Goal: Find specific page/section: Find specific page/section

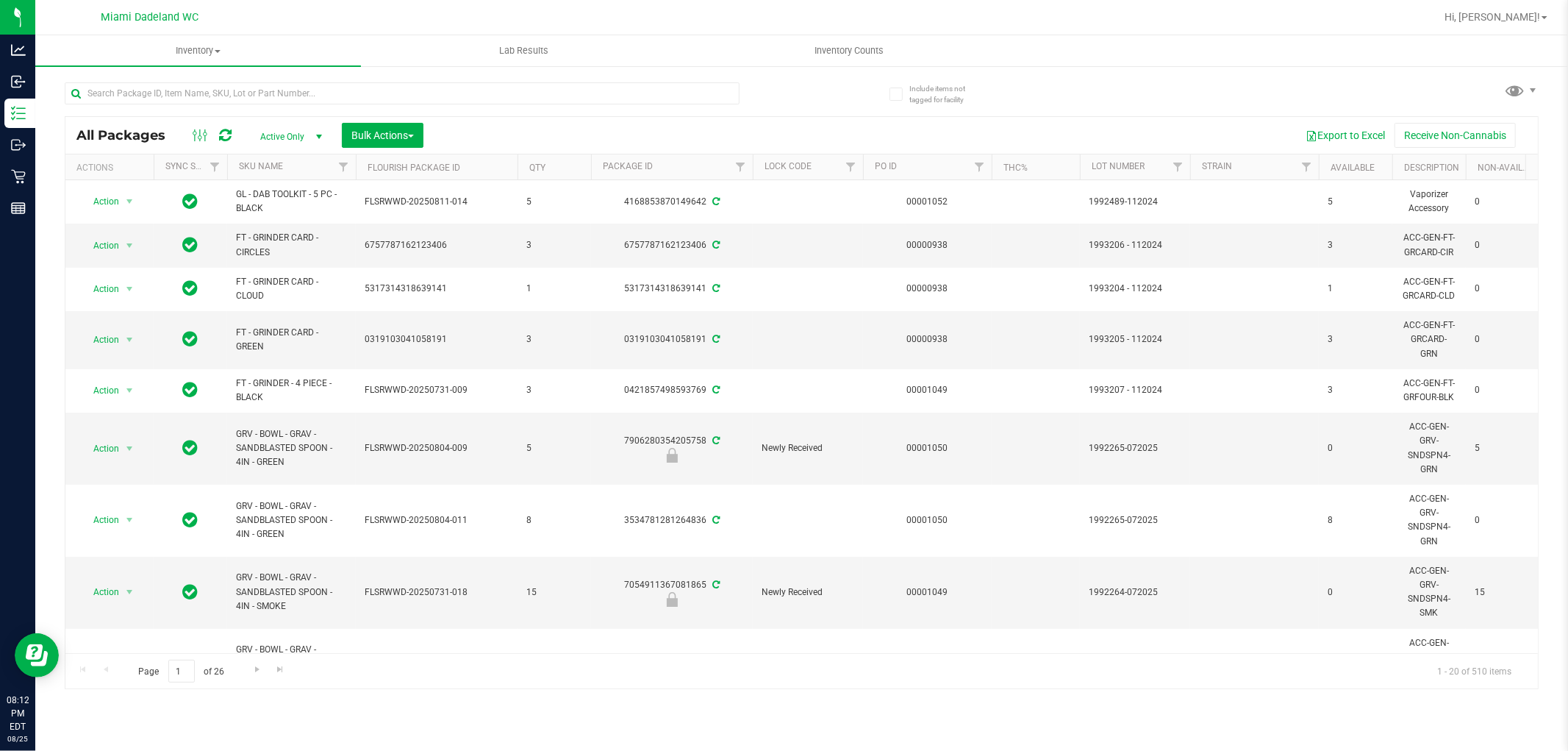
scroll to position [0, 1266]
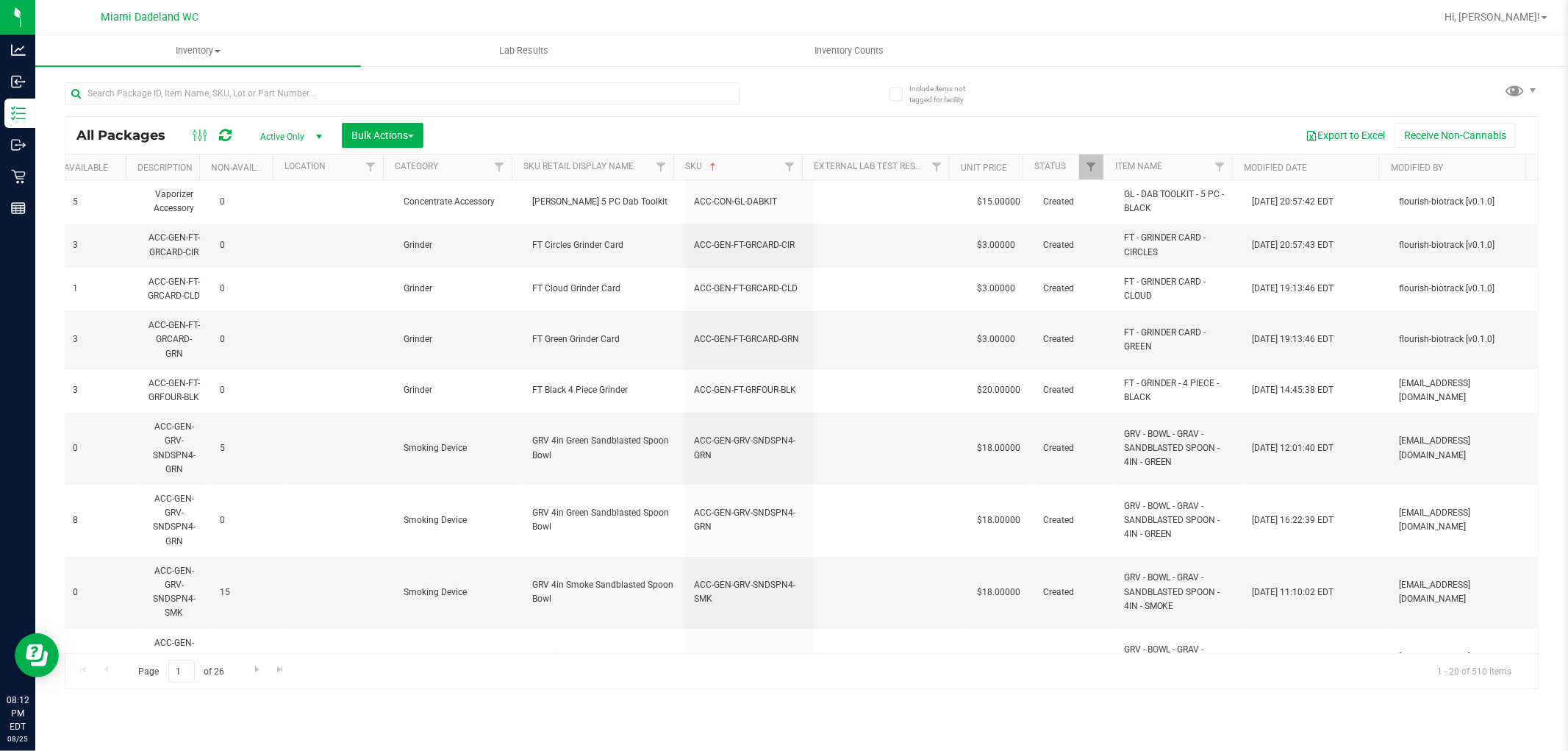
click at [206, 76] on div at bounding box center [433, 92] width 737 height 47
click at [202, 98] on input "text" at bounding box center [401, 93] width 675 height 22
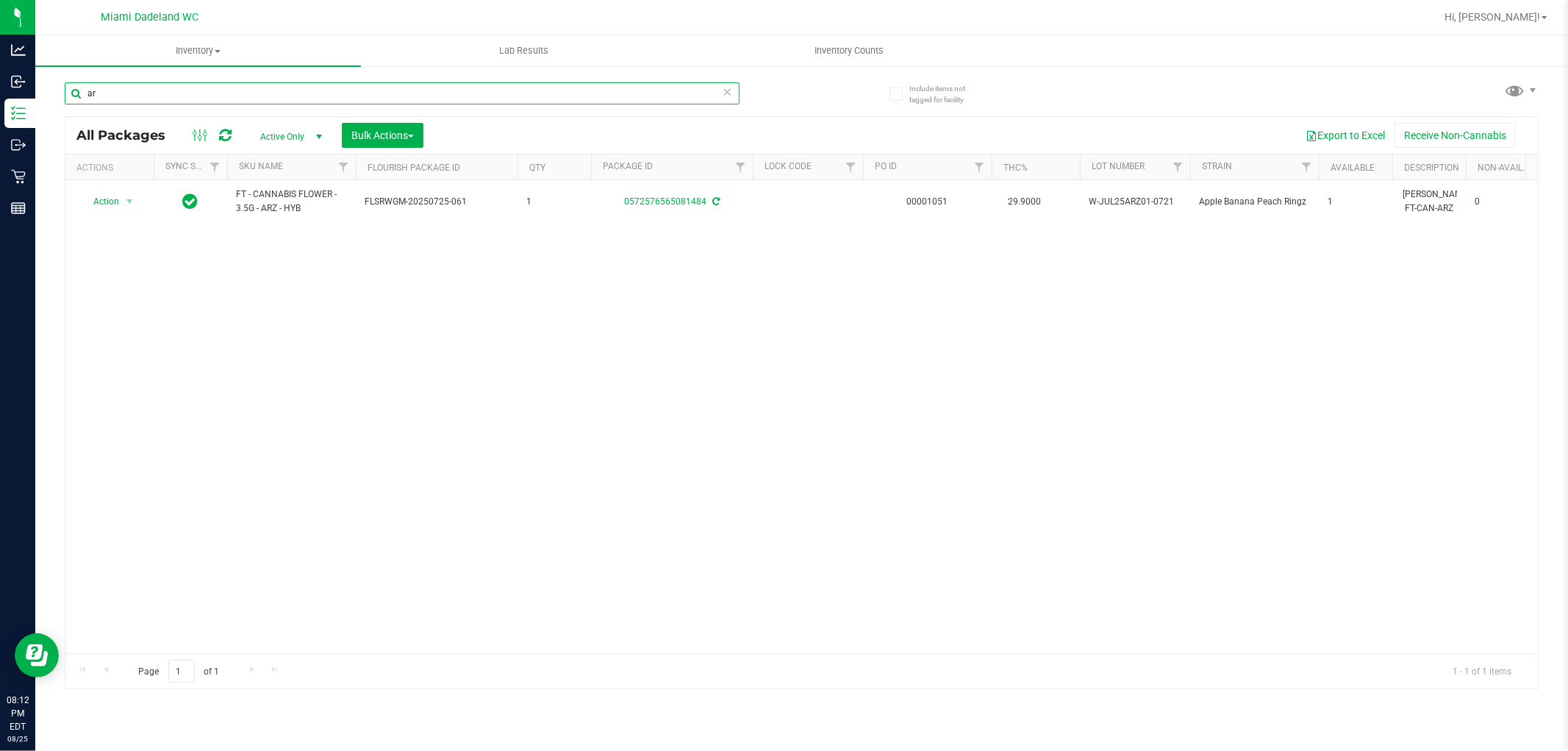
type input "a"
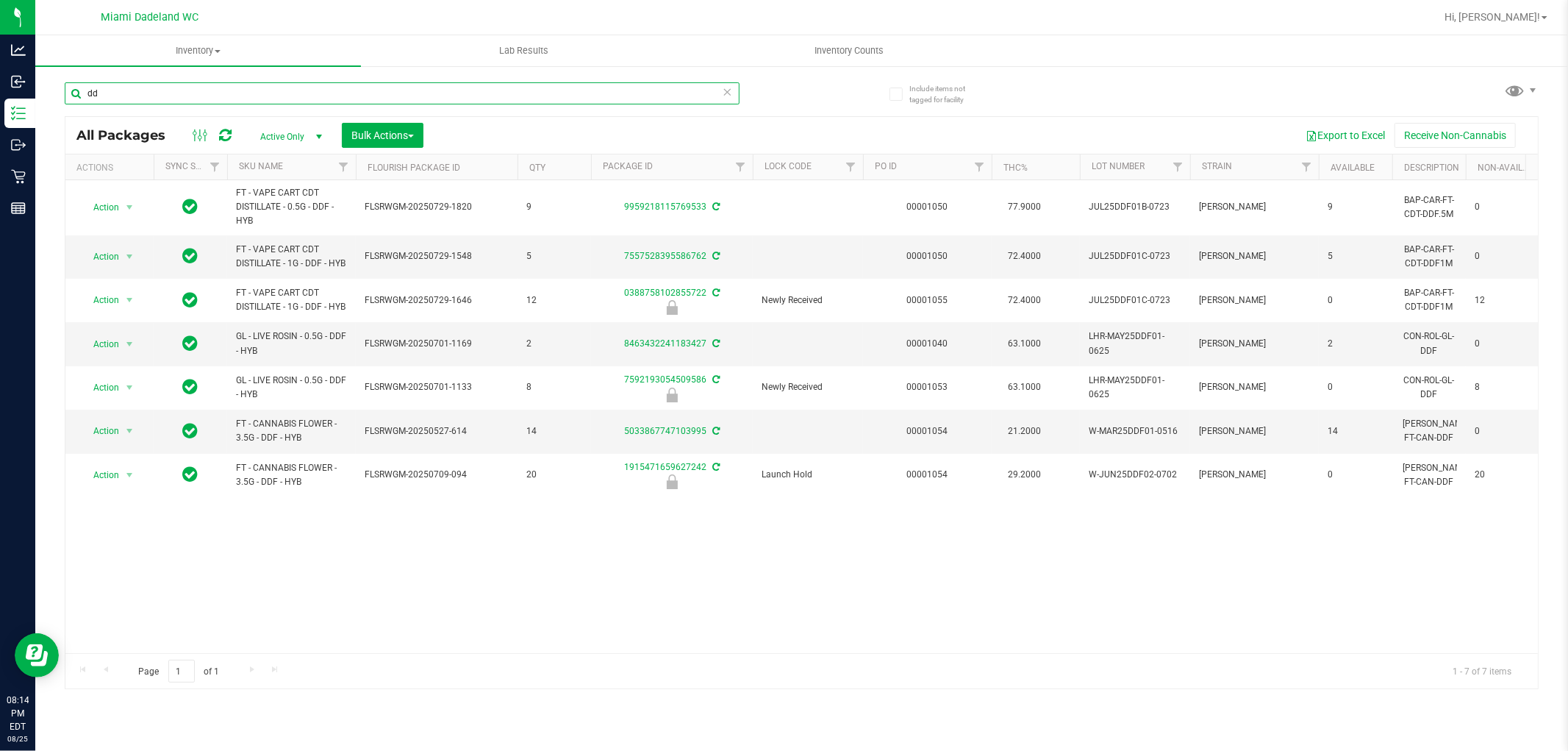
type input "d"
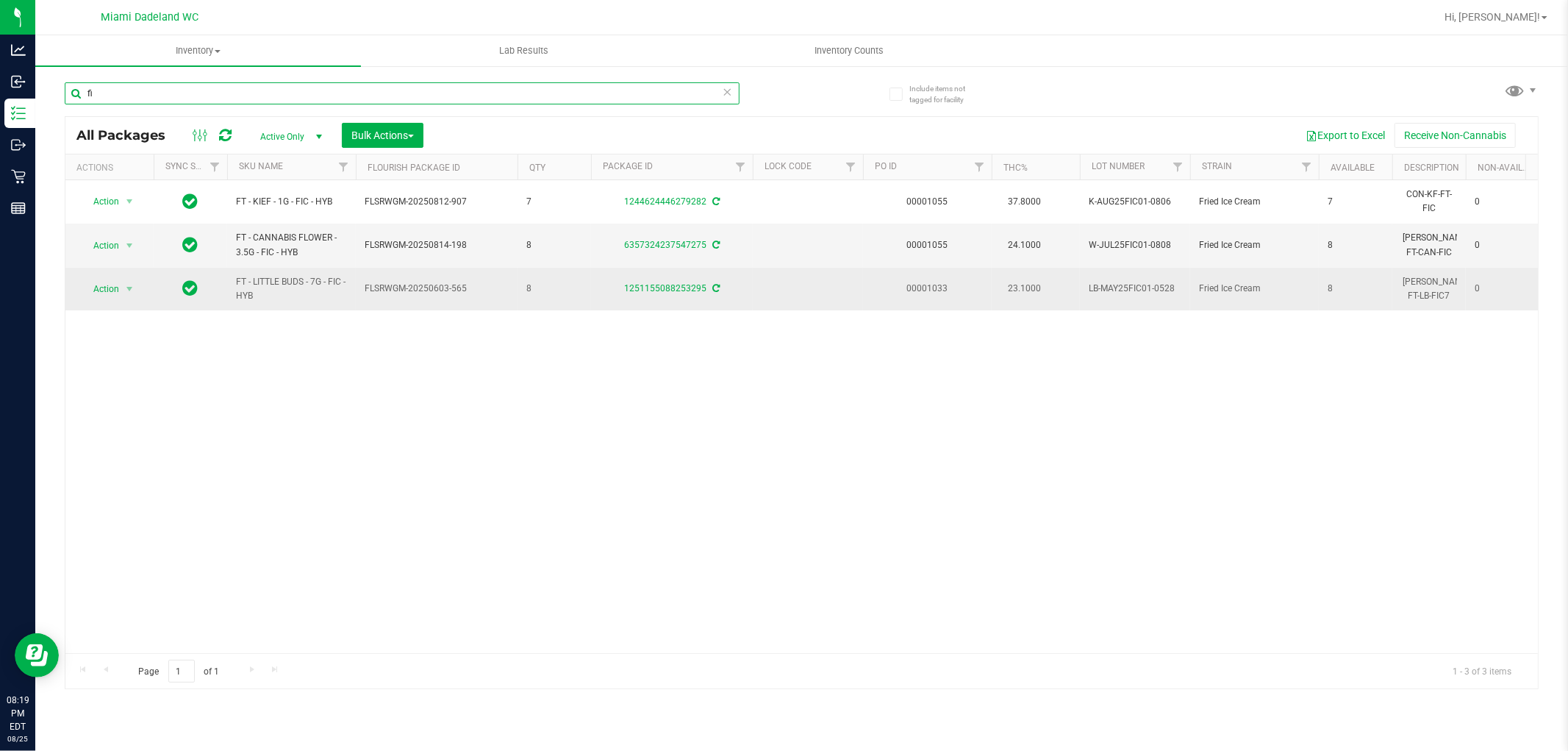
type input "f"
type input "ground"
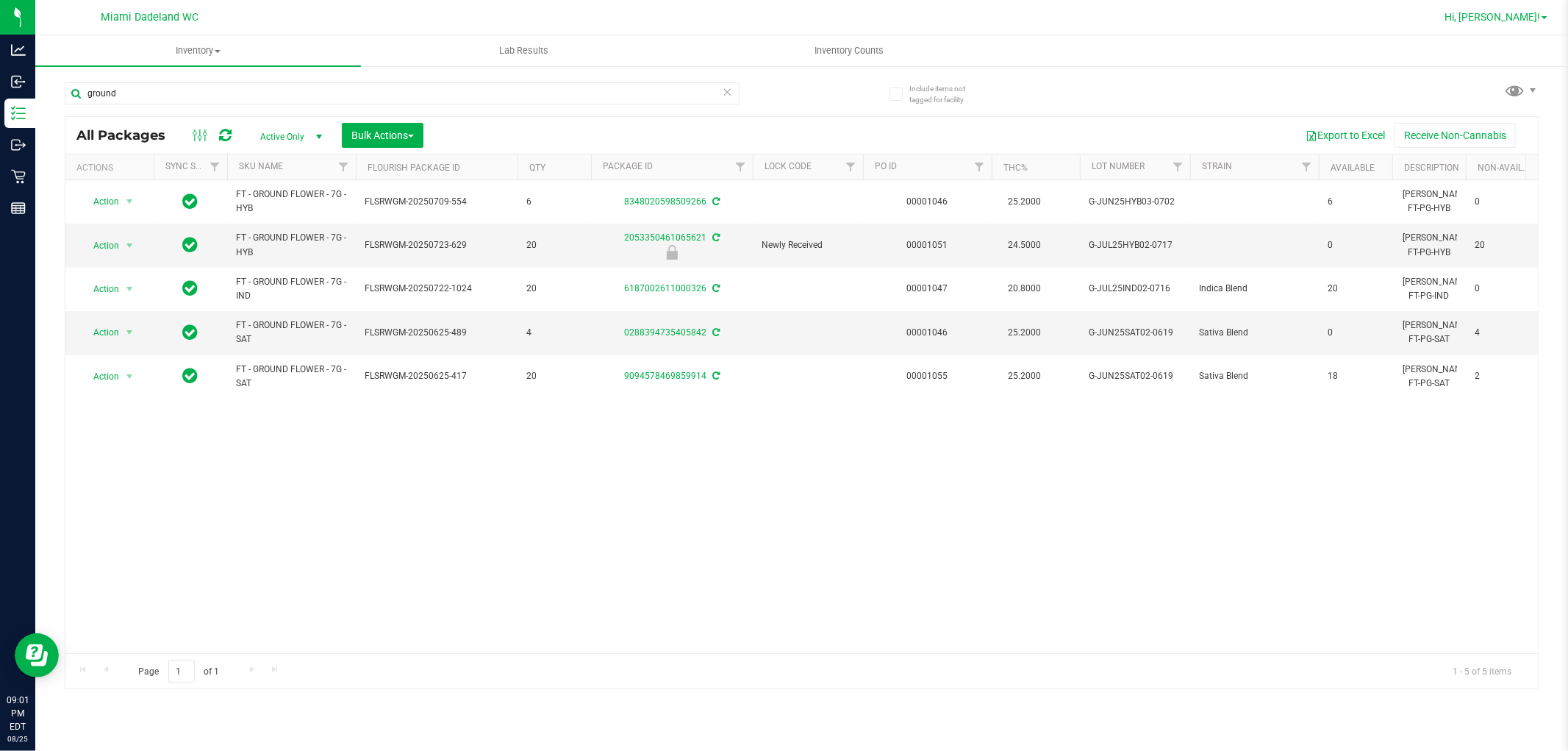
click at [1512, 16] on span "Hi, [PERSON_NAME]!" at bounding box center [1492, 16] width 95 height 12
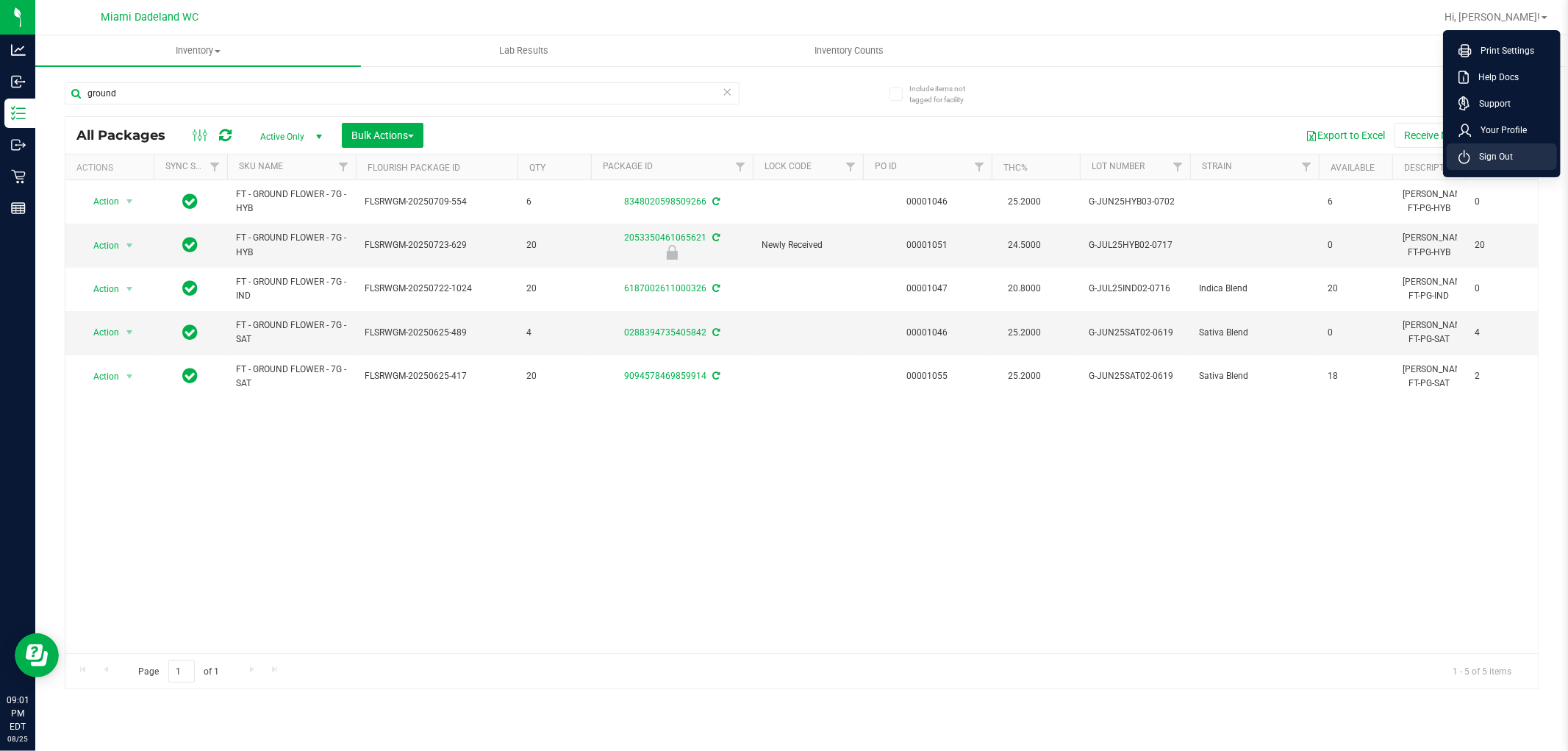
click at [1468, 147] on li "Sign Out" at bounding box center [1502, 157] width 111 height 26
